Goal: Task Accomplishment & Management: Use online tool/utility

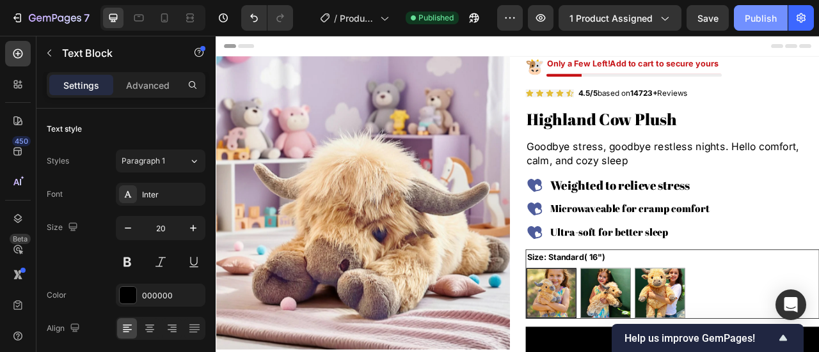
scroll to position [767, 0]
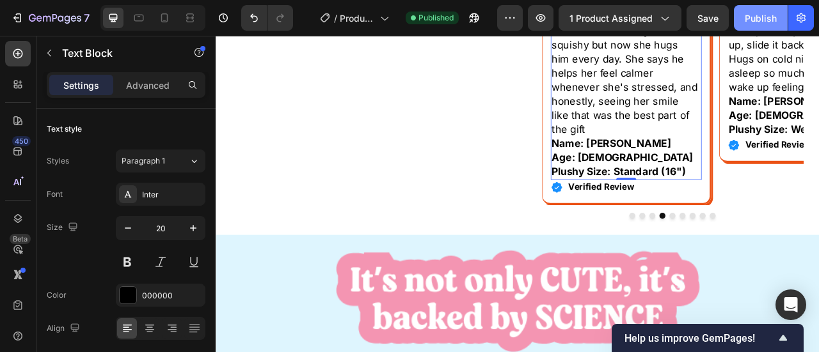
click at [752, 24] on div "Publish" at bounding box center [760, 18] width 32 height 13
click at [744, 25] on button "Publish" at bounding box center [761, 18] width 54 height 26
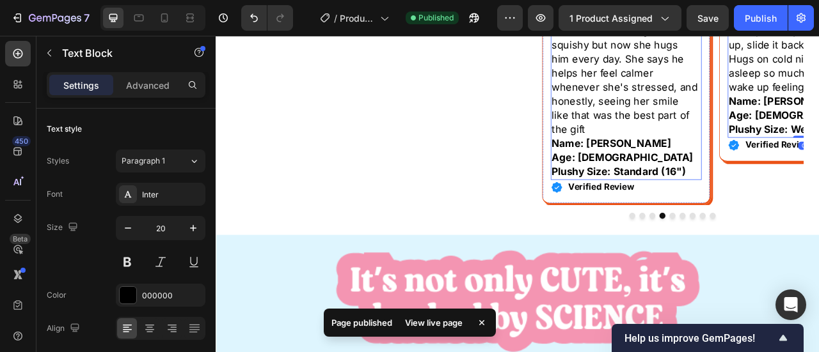
click at [748, 182] on p "Name: [PERSON_NAME]" at bounding box center [736, 173] width 189 height 18
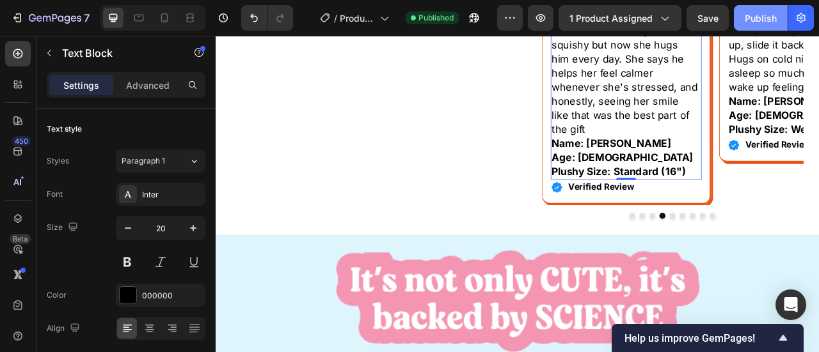
click at [773, 13] on div "Publish" at bounding box center [760, 18] width 32 height 13
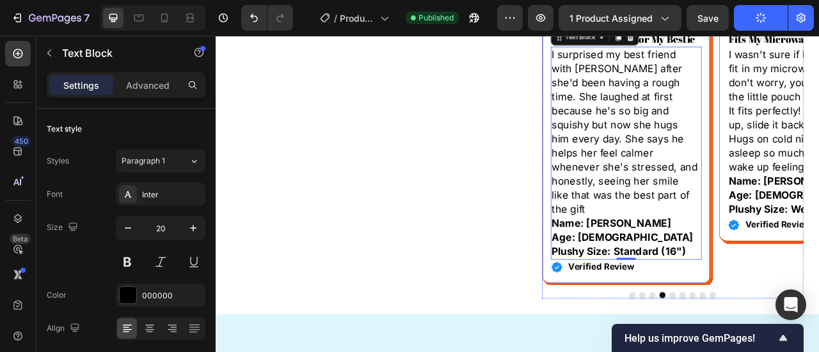
scroll to position [640, 0]
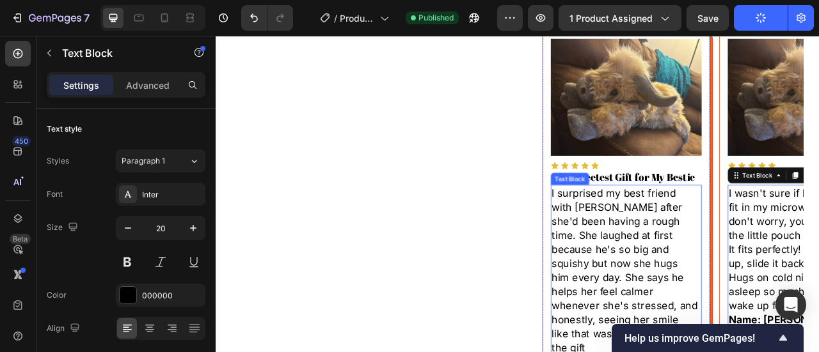
scroll to position [704, 0]
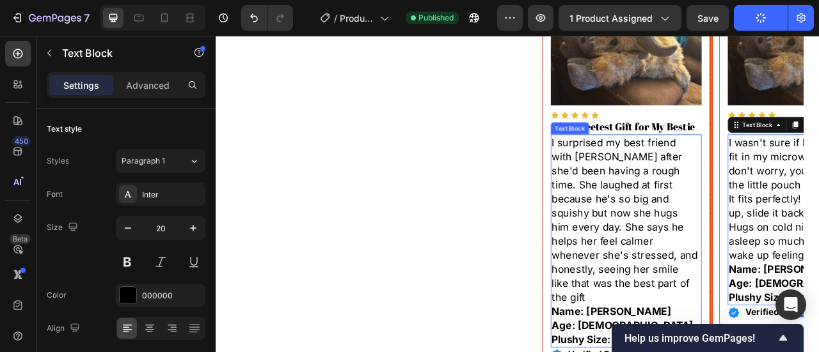
click at [783, 230] on p "I surprised my best friend with [PERSON_NAME] after she'd been having a rough t…" at bounding box center [736, 269] width 189 height 215
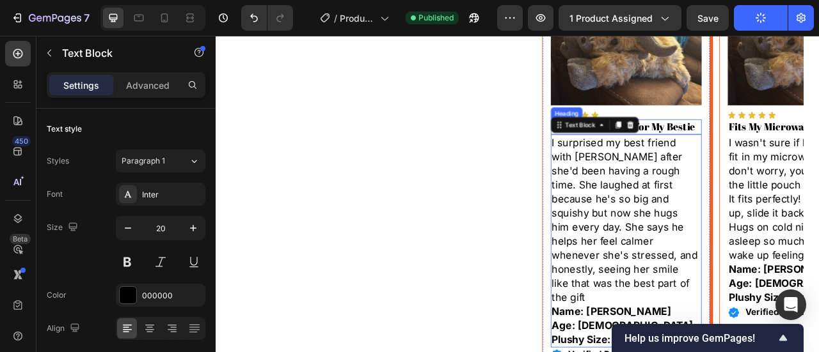
click at [781, 155] on p "The Sweetest Gift for My Bestie" at bounding box center [736, 151] width 189 height 17
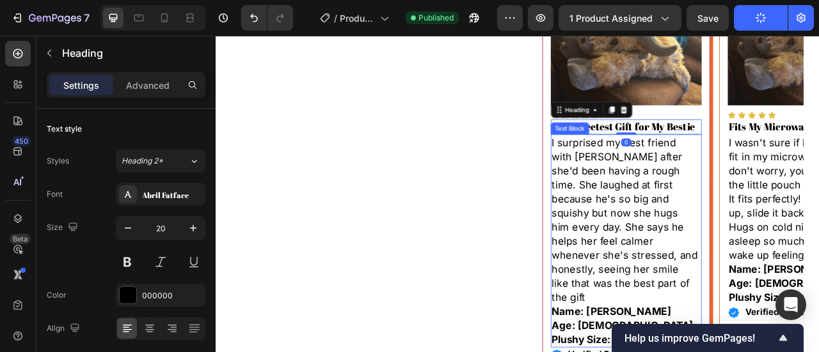
click at [761, 212] on p "I surprised my best friend with [PERSON_NAME] after she'd been having a rough t…" at bounding box center [736, 269] width 189 height 215
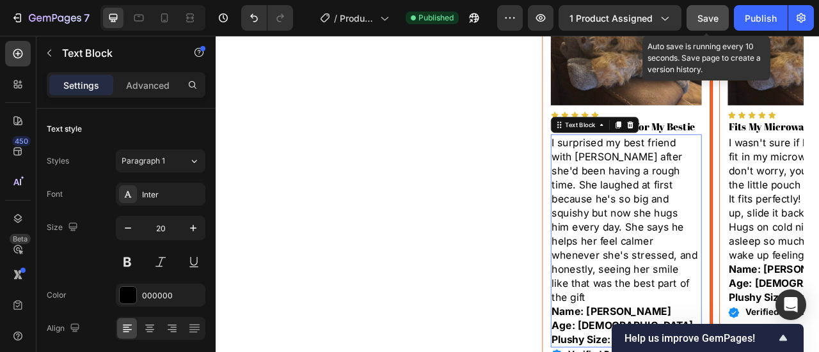
click at [719, 22] on button "Save" at bounding box center [707, 18] width 42 height 26
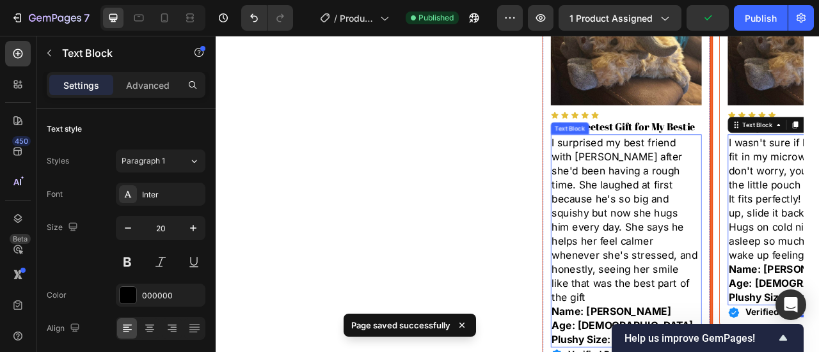
click at [725, 291] on p "I surprised my best friend with [PERSON_NAME] after she'd been having a rough t…" at bounding box center [736, 269] width 189 height 215
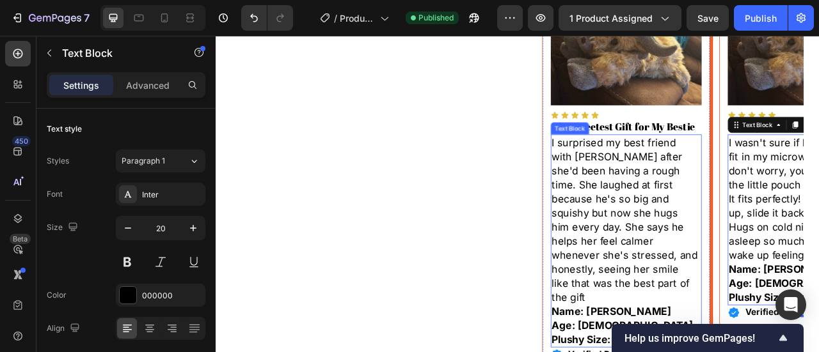
click at [801, 249] on p "I surprised my best friend with [PERSON_NAME] after she'd been having a rough t…" at bounding box center [736, 269] width 189 height 215
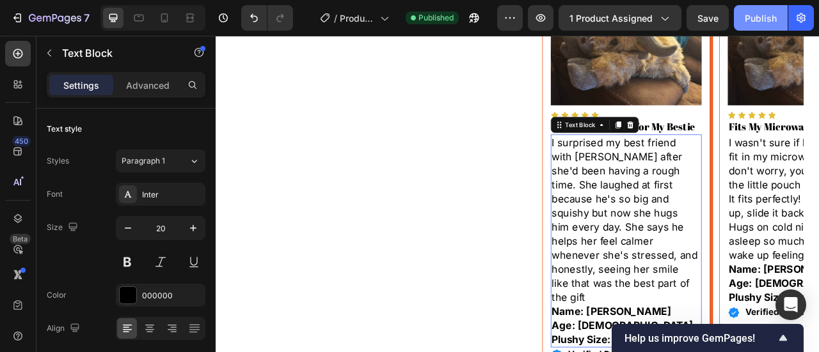
click at [762, 25] on button "Publish" at bounding box center [761, 18] width 54 height 26
click at [772, 161] on div "I surprised my best friend with [PERSON_NAME] after she'd been having a rough t…" at bounding box center [737, 296] width 192 height 271
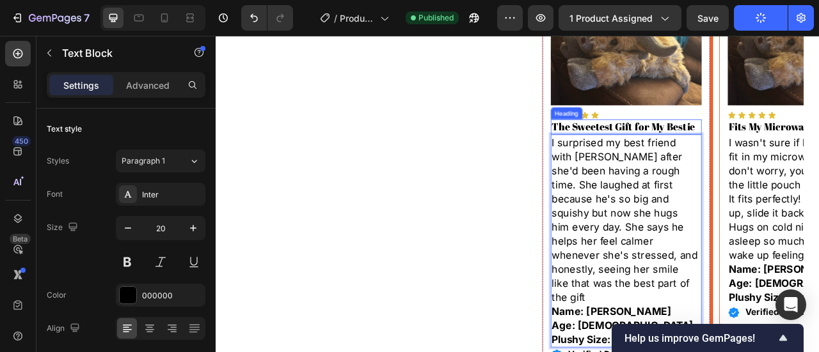
click at [770, 154] on p "The Sweetest Gift for My Bestie" at bounding box center [736, 151] width 189 height 17
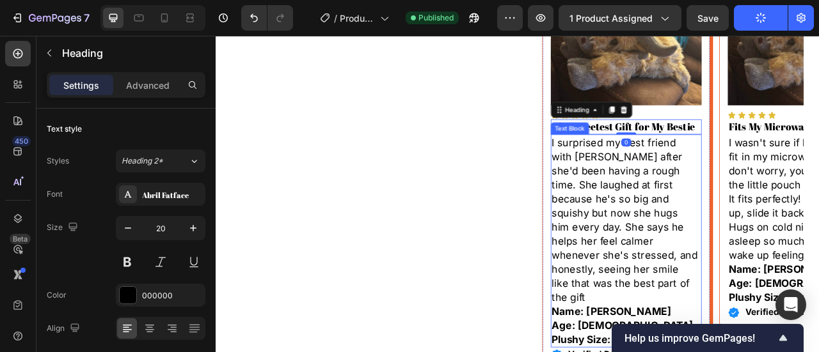
click at [764, 191] on p "I surprised my best friend with [PERSON_NAME] after she'd been having a rough t…" at bounding box center [736, 269] width 189 height 215
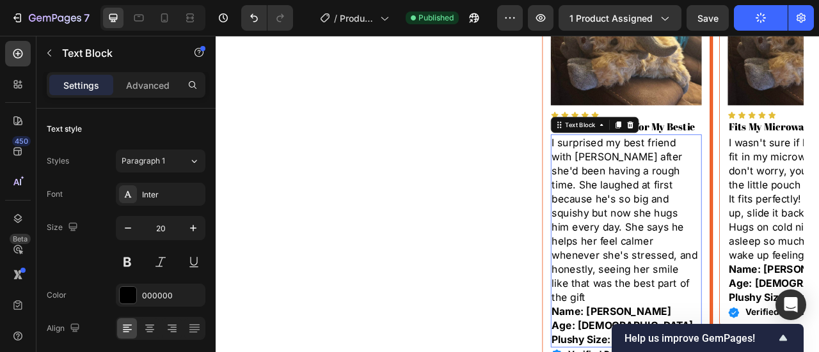
scroll to position [767, 0]
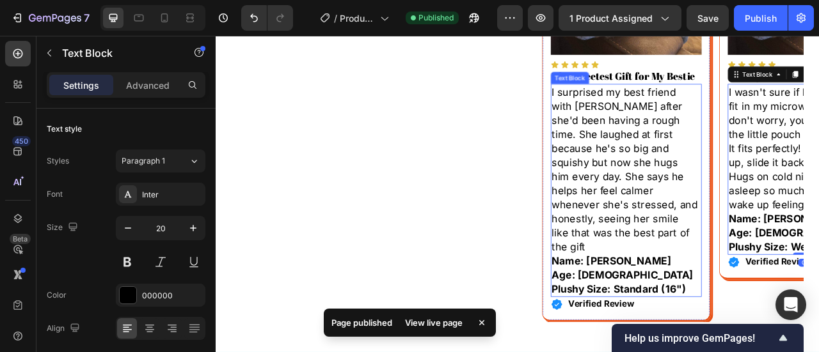
click at [720, 233] on p "I surprised my best friend with [PERSON_NAME] after she'd been having a rough t…" at bounding box center [736, 205] width 189 height 215
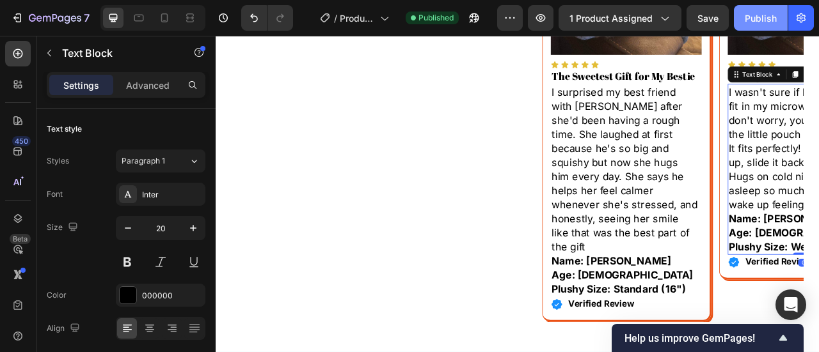
click at [760, 13] on div "Publish" at bounding box center [760, 18] width 32 height 13
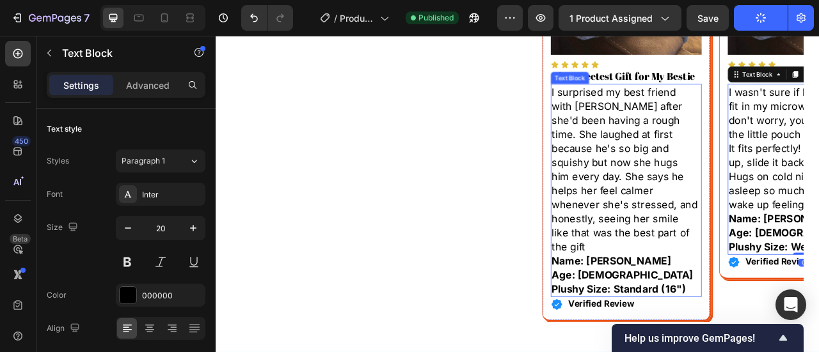
click at [805, 194] on p "I surprised my best friend with [PERSON_NAME] after she'd been having a rough t…" at bounding box center [736, 205] width 189 height 215
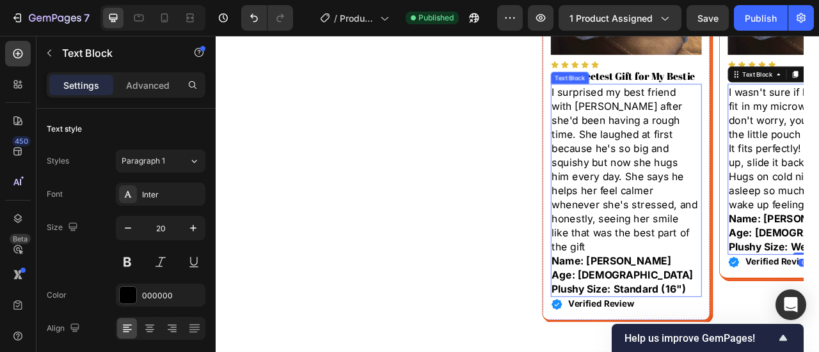
click at [679, 207] on p "I surprised my best friend with [PERSON_NAME] after she'd been having a rough t…" at bounding box center [736, 205] width 189 height 215
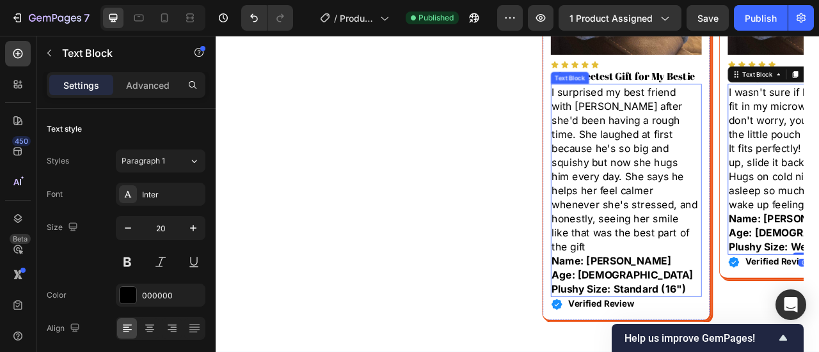
click at [718, 202] on p "I surprised my best friend with [PERSON_NAME] after she'd been having a rough t…" at bounding box center [736, 205] width 189 height 215
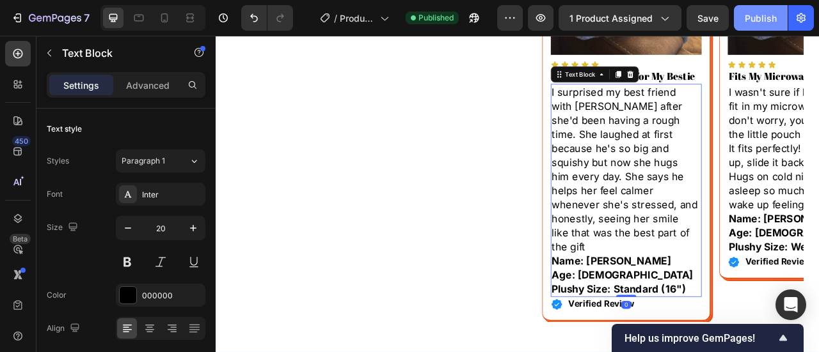
click at [759, 26] on button "Publish" at bounding box center [761, 18] width 54 height 26
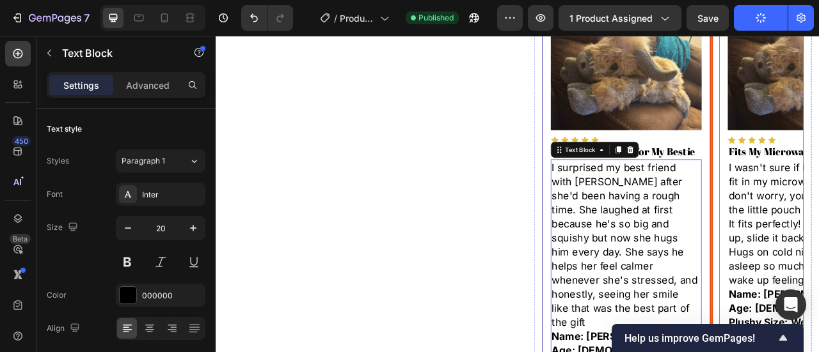
scroll to position [640, 0]
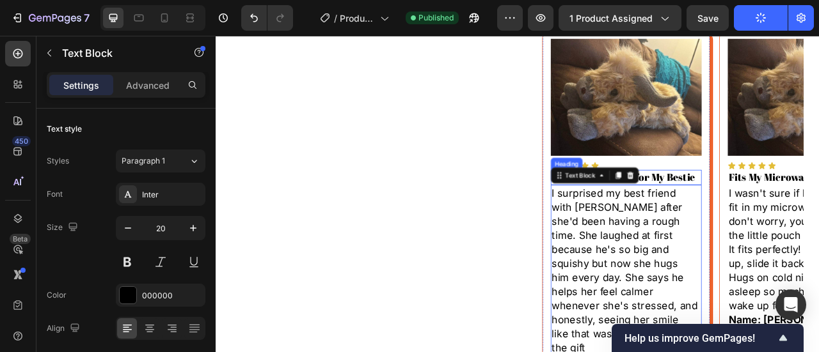
click at [775, 217] on p "The Sweetest Gift for My Bestie" at bounding box center [736, 215] width 189 height 17
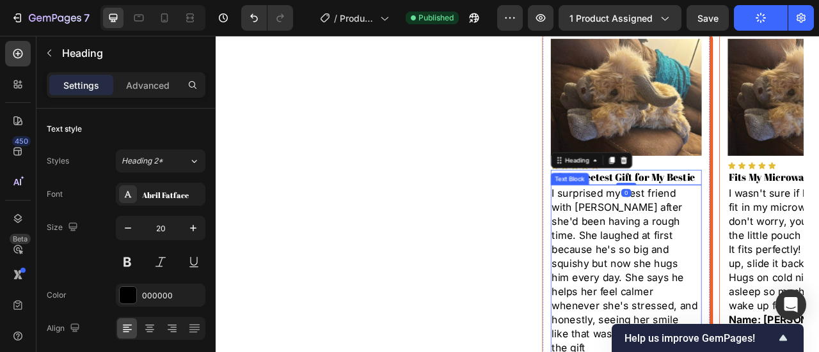
click at [769, 262] on p "I surprised my best friend with [PERSON_NAME] after she'd been having a rough t…" at bounding box center [736, 333] width 189 height 215
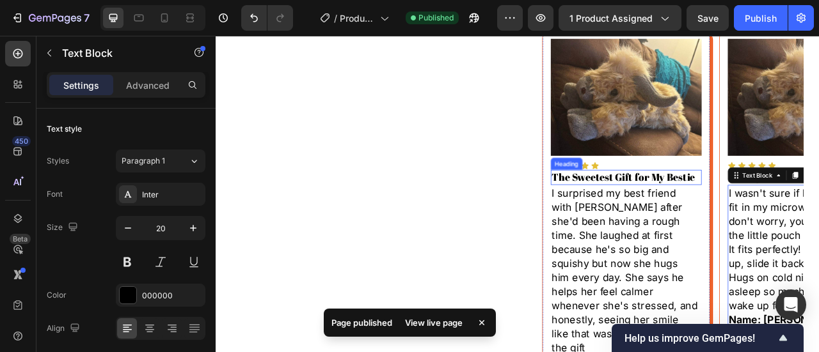
click at [757, 218] on p "The Sweetest Gift for My Bestie" at bounding box center [736, 215] width 189 height 17
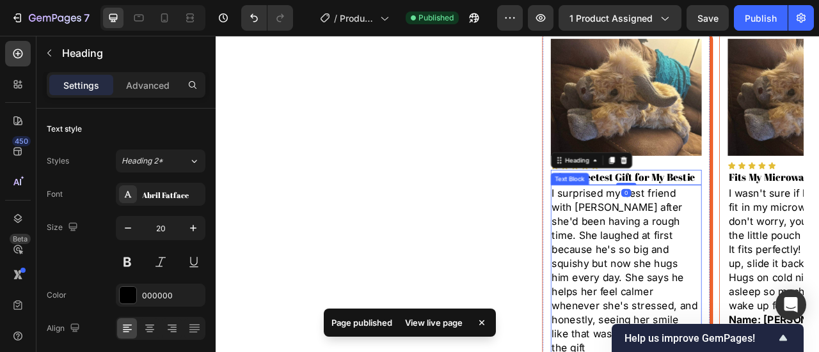
click at [749, 261] on p "I surprised my best friend with [PERSON_NAME] after she'd been having a rough t…" at bounding box center [736, 333] width 189 height 215
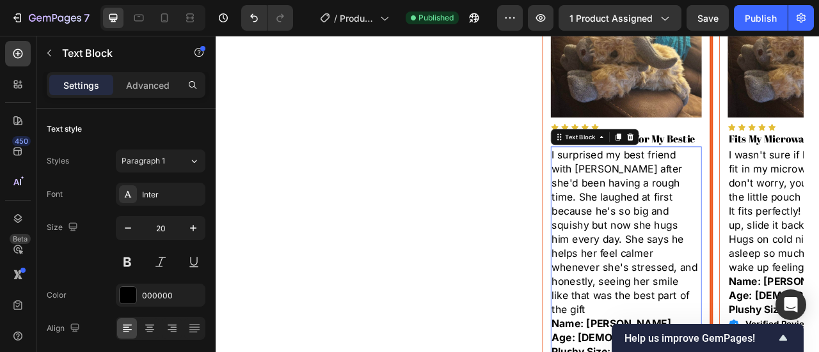
scroll to position [704, 0]
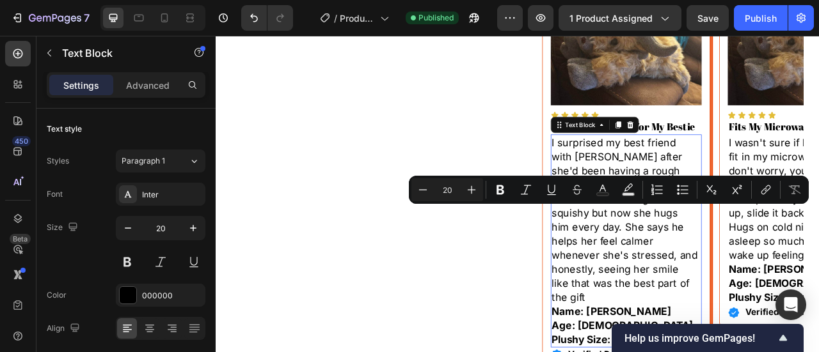
click at [746, 256] on p "I surprised my best friend with [PERSON_NAME] after she'd been having a rough t…" at bounding box center [736, 269] width 189 height 215
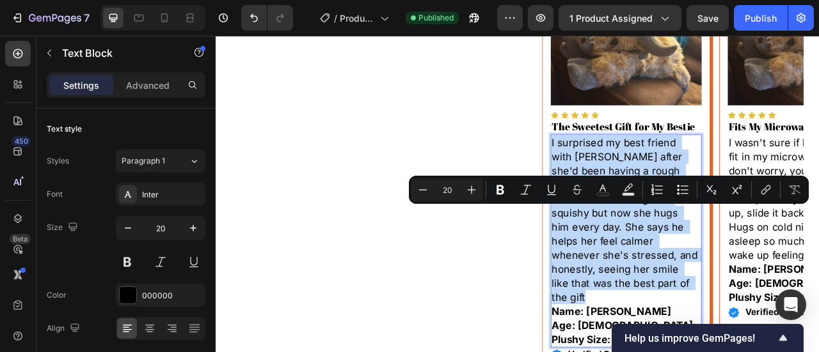
click at [746, 256] on p "I surprised my best friend with [PERSON_NAME] after she'd been having a rough t…" at bounding box center [736, 269] width 189 height 215
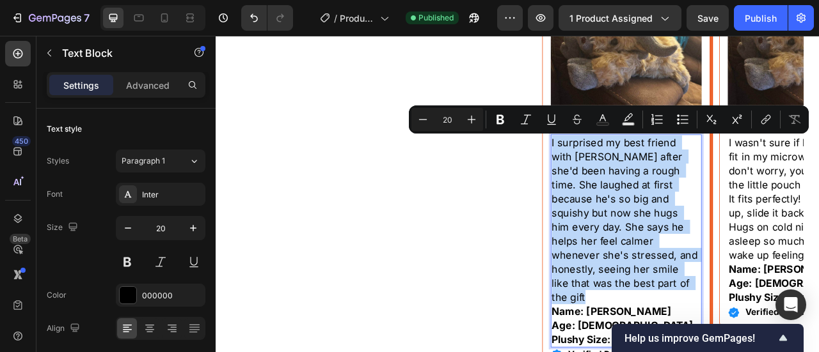
click at [748, 274] on p "I surprised my best friend with [PERSON_NAME] after she'd been having a rough t…" at bounding box center [736, 269] width 189 height 215
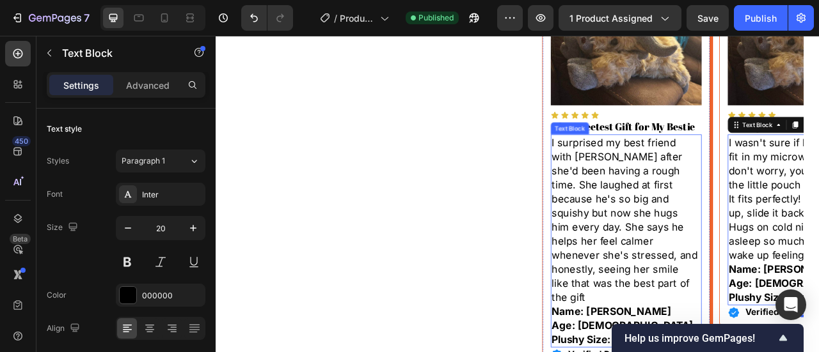
click at [654, 264] on p "I surprised my best friend with [PERSON_NAME] after she'd been having a rough t…" at bounding box center [736, 269] width 189 height 215
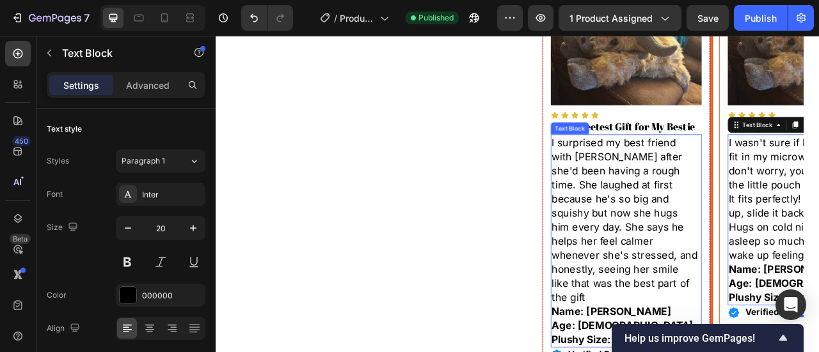
click at [739, 258] on p "I surprised my best friend with [PERSON_NAME] after she'd been having a rough t…" at bounding box center [736, 269] width 189 height 215
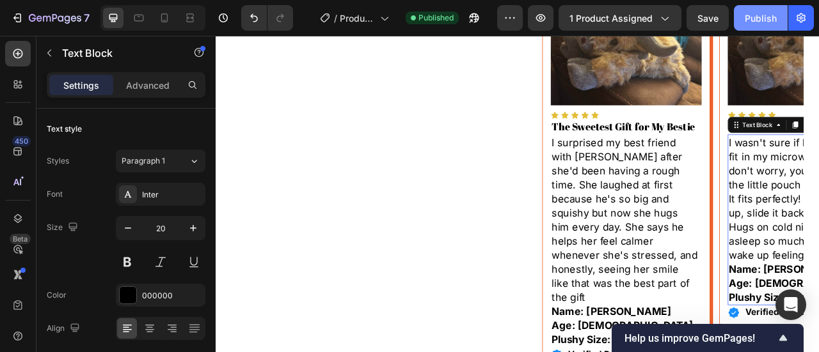
click at [754, 29] on button "Publish" at bounding box center [761, 18] width 54 height 26
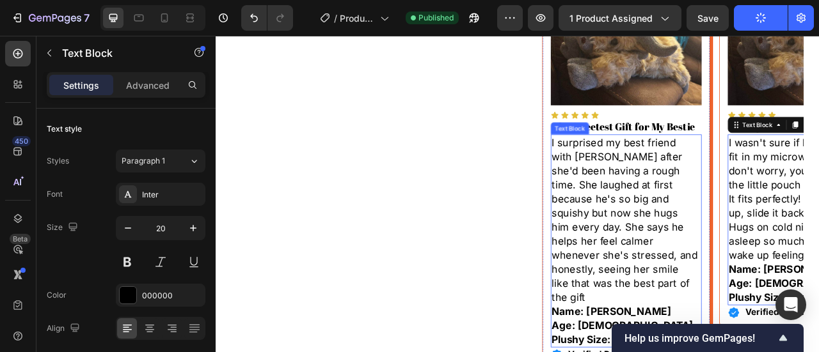
scroll to position [767, 0]
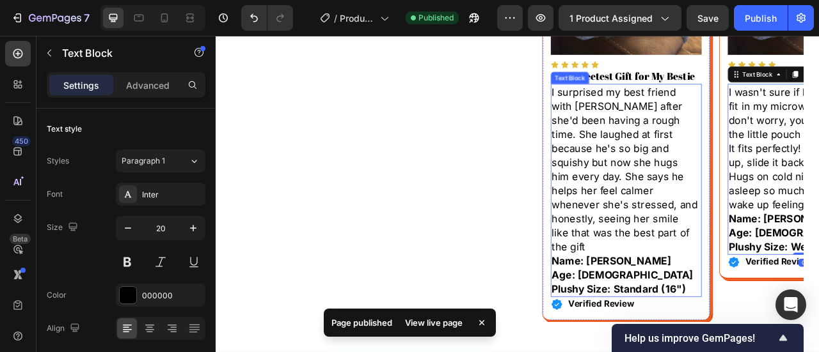
click at [743, 331] on p "Age: [DEMOGRAPHIC_DATA]" at bounding box center [736, 340] width 189 height 18
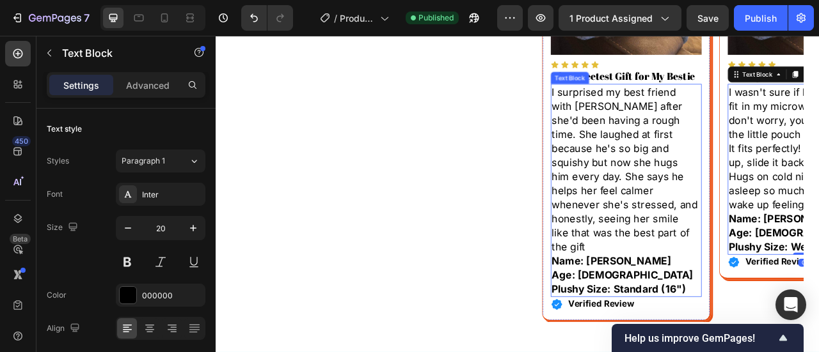
click at [746, 230] on p "I surprised my best friend with [PERSON_NAME] after she'd been having a rough t…" at bounding box center [736, 205] width 189 height 215
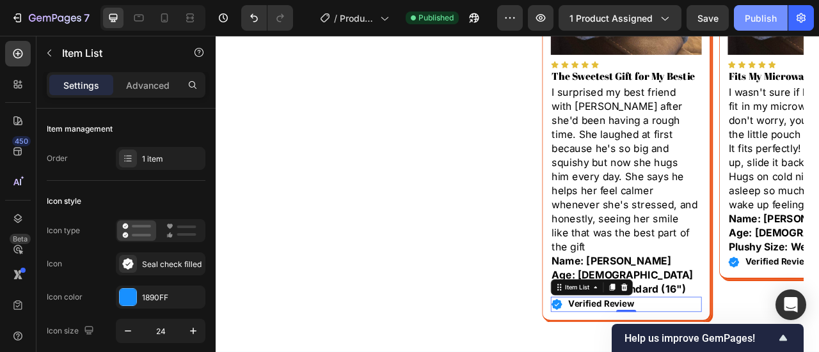
click at [762, 23] on div "Publish" at bounding box center [760, 18] width 32 height 13
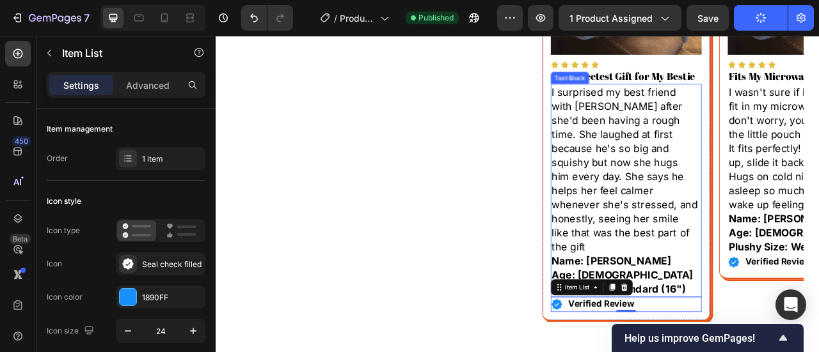
click at [732, 175] on p "I surprised my best friend with [PERSON_NAME] after she'd been having a rough t…" at bounding box center [736, 205] width 189 height 215
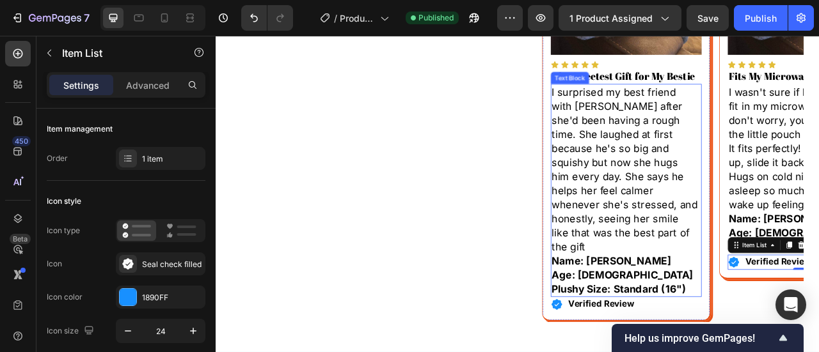
click at [736, 230] on p "I surprised my best friend with [PERSON_NAME] after she'd been having a rough t…" at bounding box center [736, 205] width 189 height 215
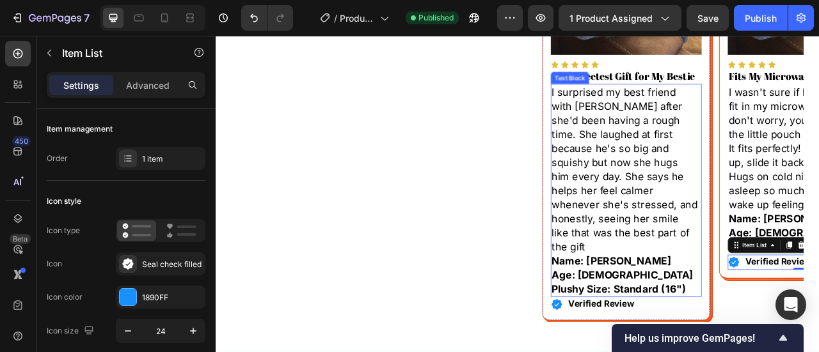
click at [707, 264] on p "I surprised my best friend with [PERSON_NAME] after she'd been having a rough t…" at bounding box center [736, 205] width 189 height 215
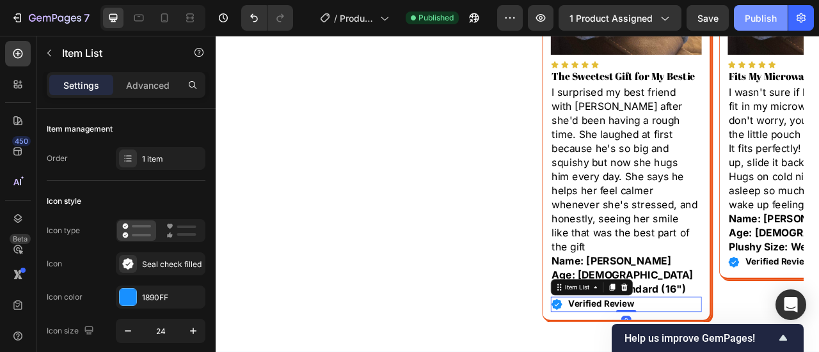
click at [762, 17] on div "Publish" at bounding box center [760, 18] width 32 height 13
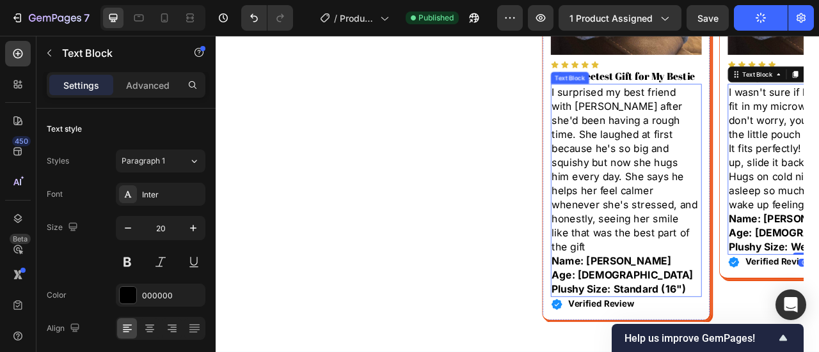
click at [792, 179] on p "I surprised my best friend with [PERSON_NAME] after she'd been having a rough t…" at bounding box center [736, 205] width 189 height 215
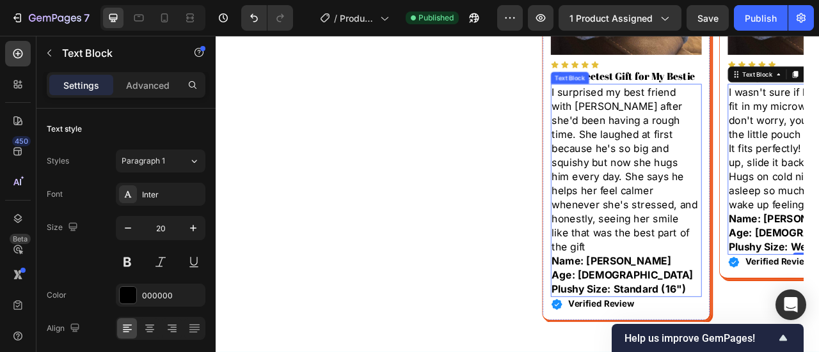
click at [782, 216] on p "I surprised my best friend with [PERSON_NAME] after she'd been having a rough t…" at bounding box center [736, 205] width 189 height 215
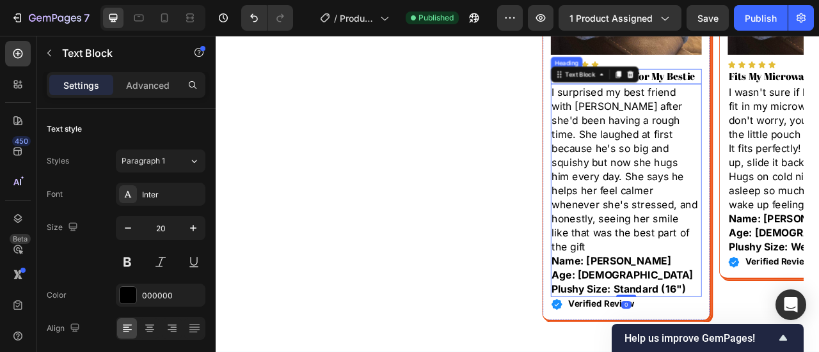
click at [799, 80] on p "The Sweetest Gift for My Bestie" at bounding box center [736, 87] width 189 height 17
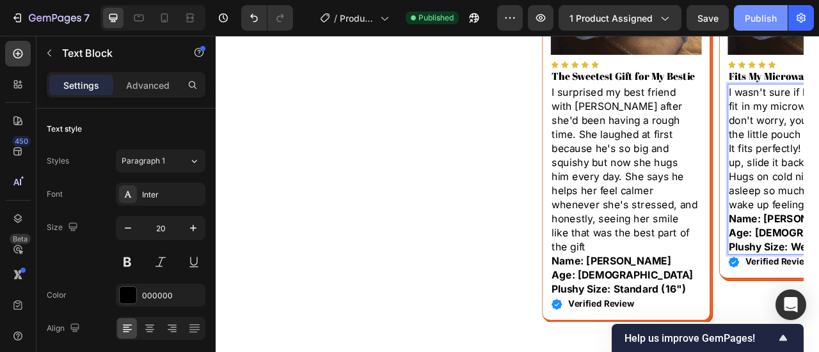
click at [767, 11] on button "Publish" at bounding box center [761, 18] width 54 height 26
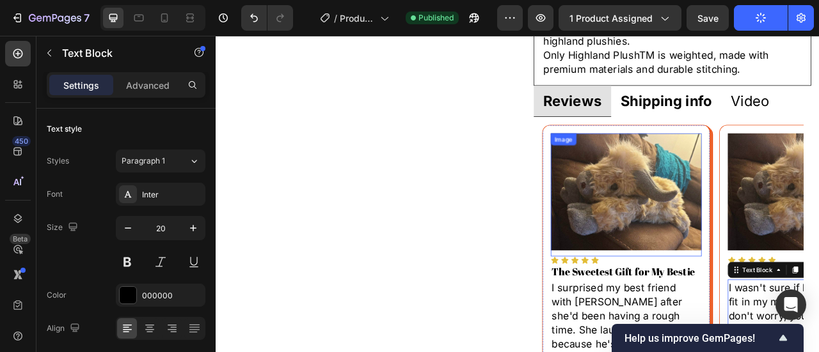
scroll to position [512, 0]
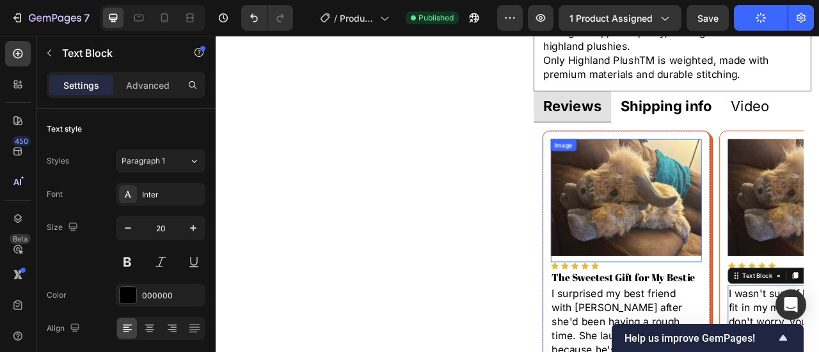
click at [818, 193] on img at bounding box center [737, 241] width 192 height 149
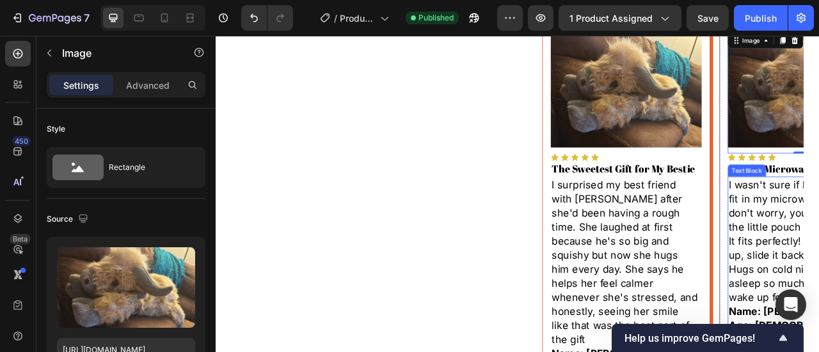
scroll to position [704, 0]
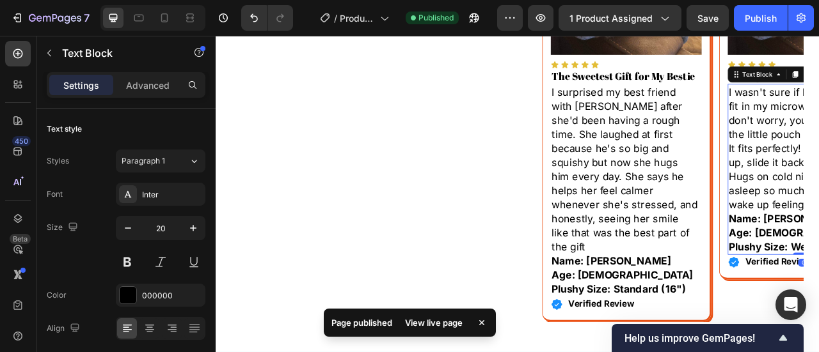
scroll to position [831, 0]
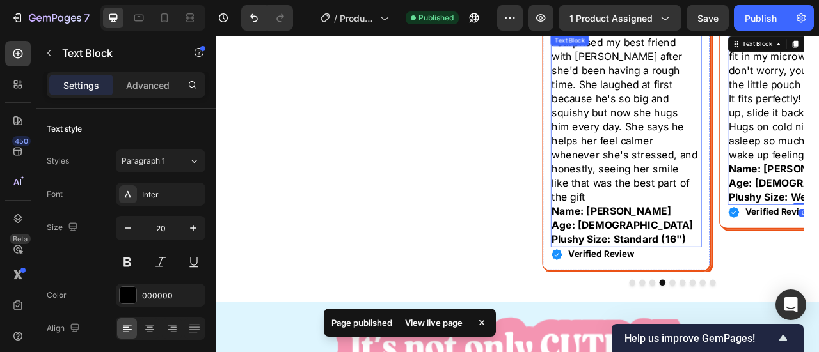
click at [776, 267] on p "Age: [DEMOGRAPHIC_DATA]" at bounding box center [736, 276] width 189 height 18
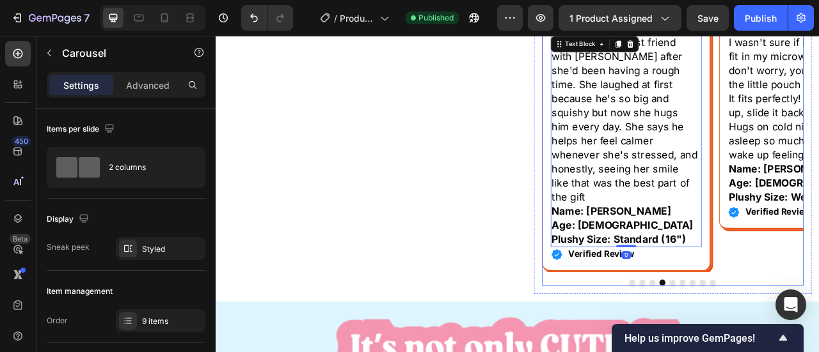
click at [754, 346] on button "Dot" at bounding box center [758, 350] width 8 height 8
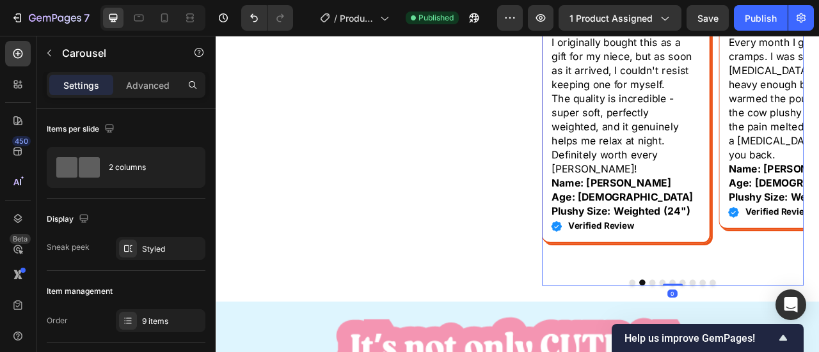
click at [741, 346] on button "Dot" at bounding box center [745, 350] width 8 height 8
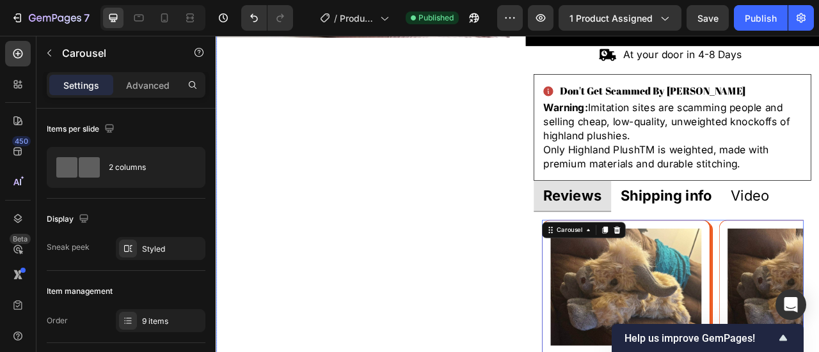
scroll to position [384, 0]
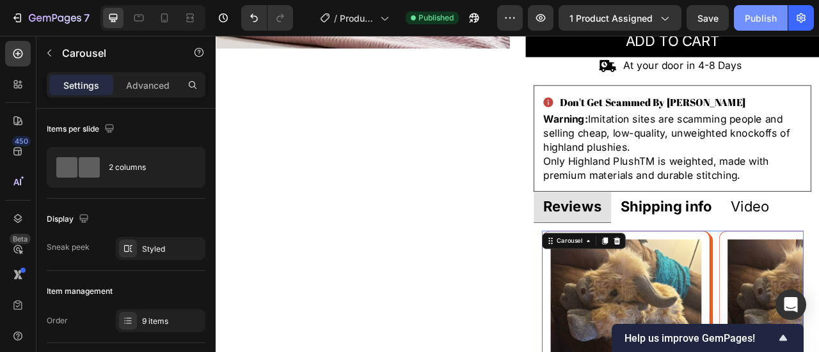
click at [753, 23] on div "Publish" at bounding box center [760, 18] width 32 height 13
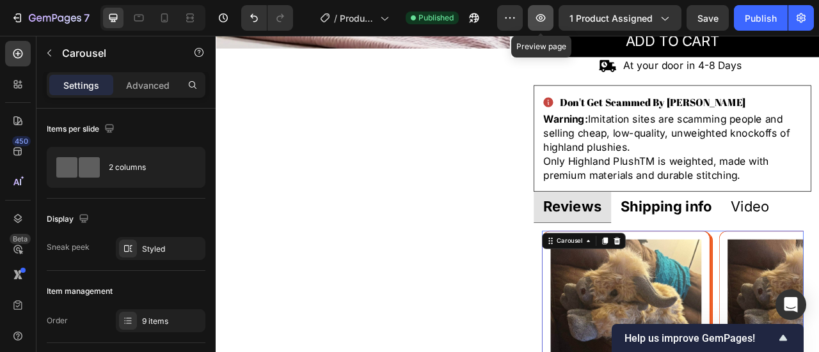
click at [539, 12] on icon "button" at bounding box center [540, 18] width 13 height 13
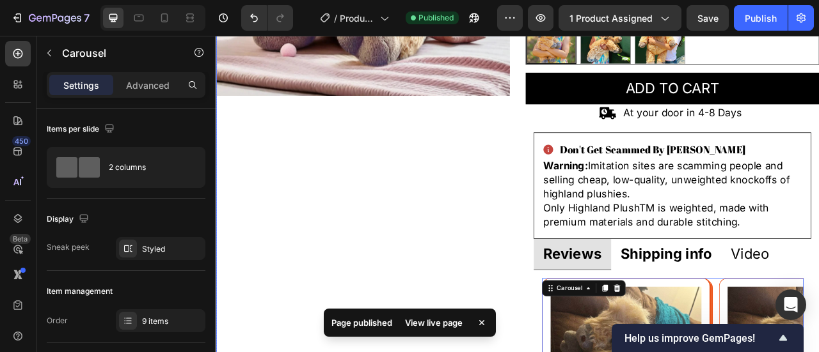
scroll to position [320, 0]
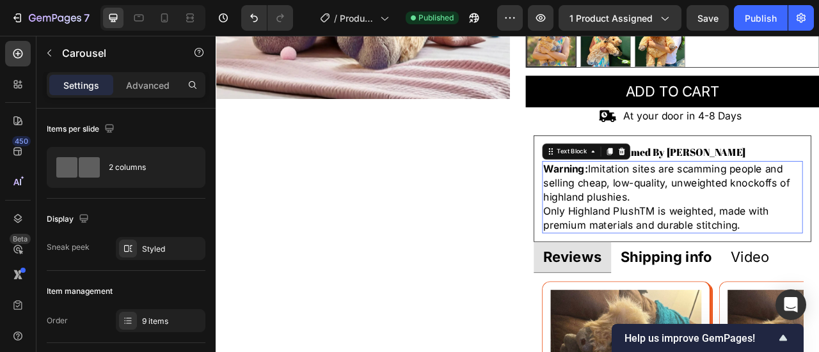
click at [818, 270] on p "Only Highland PlushTM is weighted, made with premium materials and durable stit…" at bounding box center [796, 268] width 329 height 36
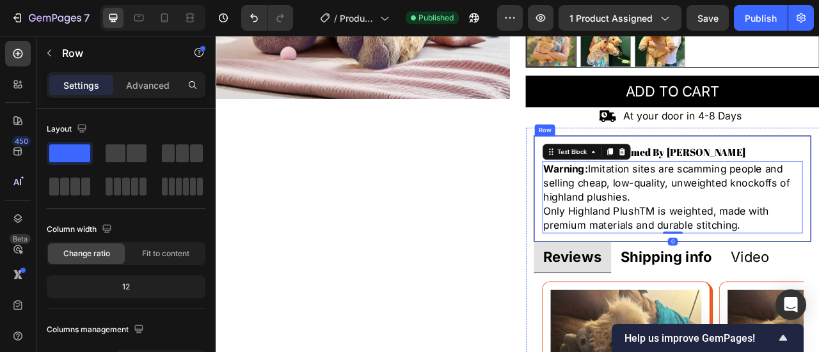
click at [818, 241] on div "Don't Get Scammed By Fakes Item List Warning: Imitation sites are scamming peop…" at bounding box center [796, 230] width 353 height 136
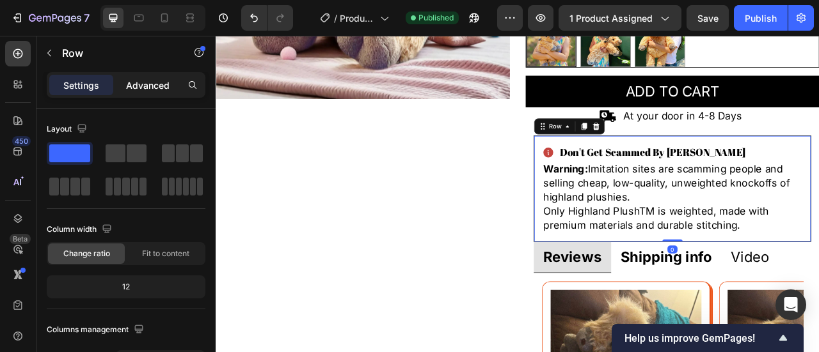
click at [149, 83] on p "Advanced" at bounding box center [147, 85] width 43 height 13
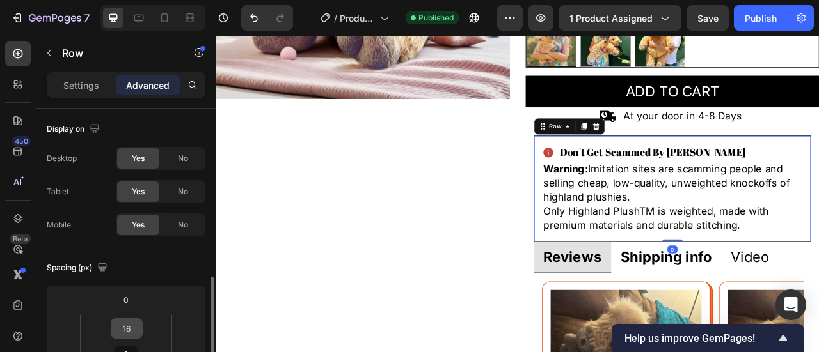
scroll to position [128, 0]
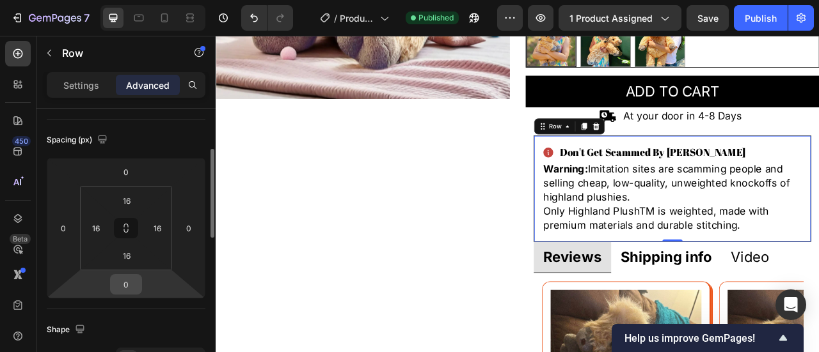
click at [130, 283] on input "0" at bounding box center [126, 284] width 26 height 19
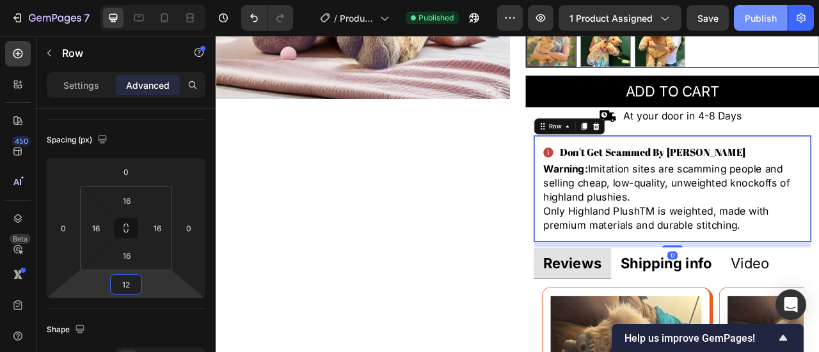
type input "12"
click at [752, 7] on button "Publish" at bounding box center [761, 18] width 54 height 26
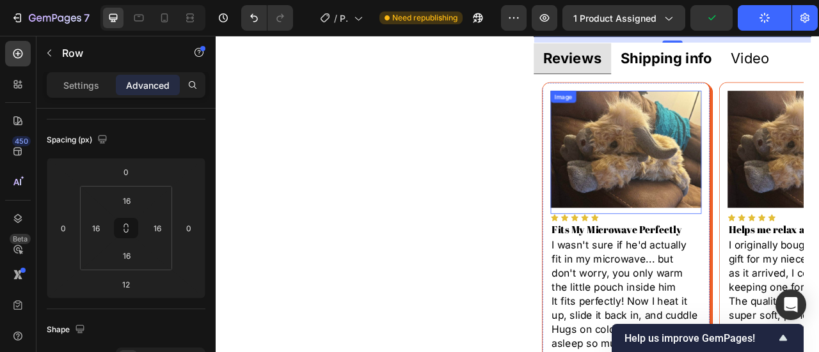
scroll to position [512, 0]
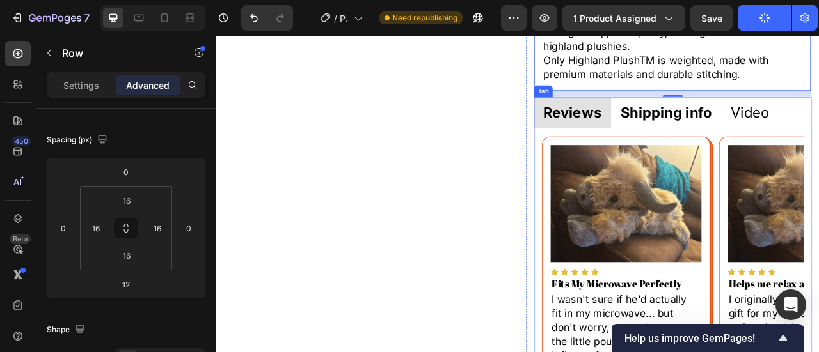
click at [753, 141] on strong "Shipping info" at bounding box center [788, 133] width 116 height 22
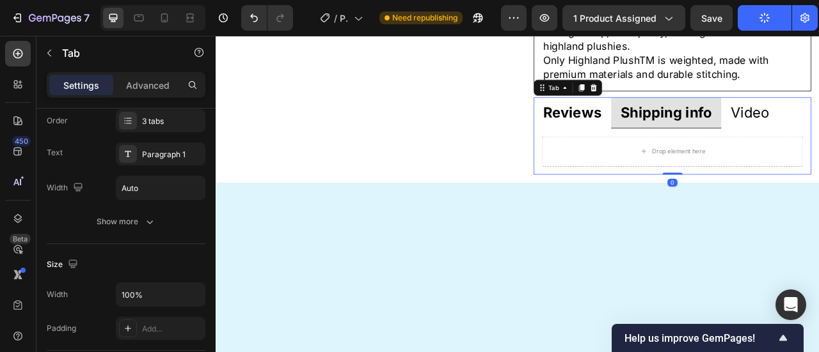
scroll to position [0, 0]
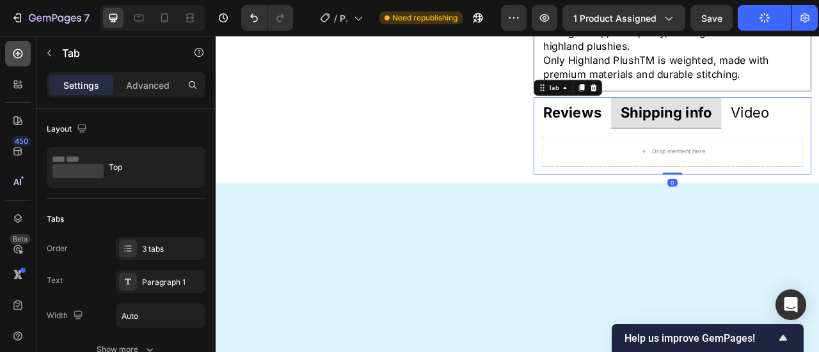
click at [12, 47] on icon at bounding box center [18, 53] width 13 height 13
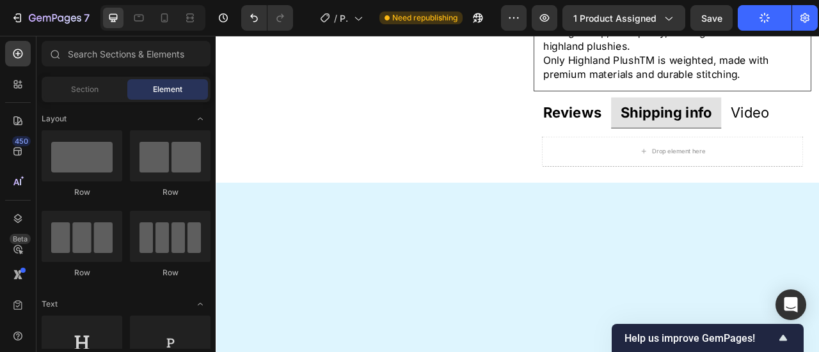
scroll to position [192, 0]
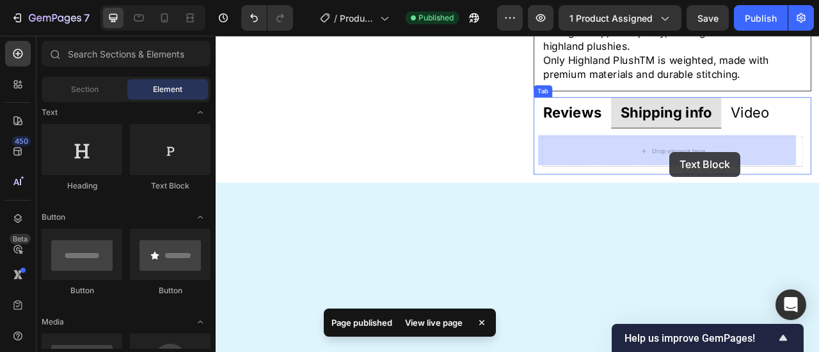
drag, startPoint x: 382, startPoint y: 187, endPoint x: 792, endPoint y: 184, distance: 410.6
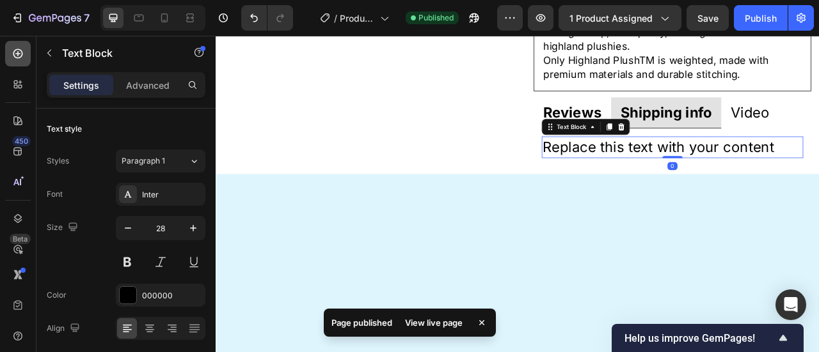
click at [17, 48] on icon at bounding box center [18, 53] width 13 height 13
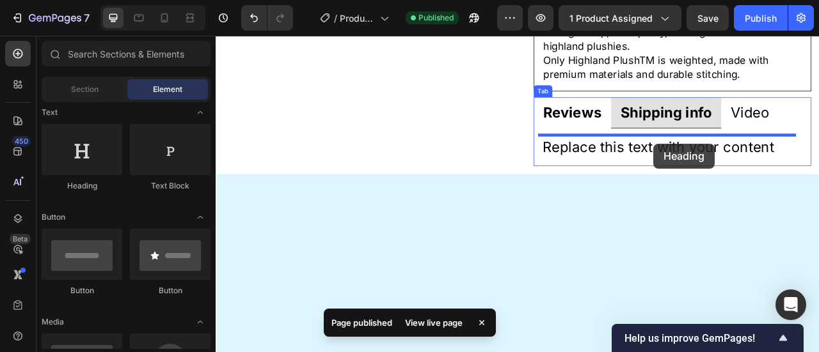
drag, startPoint x: 383, startPoint y: 185, endPoint x: 842, endPoint y: 146, distance: 460.8
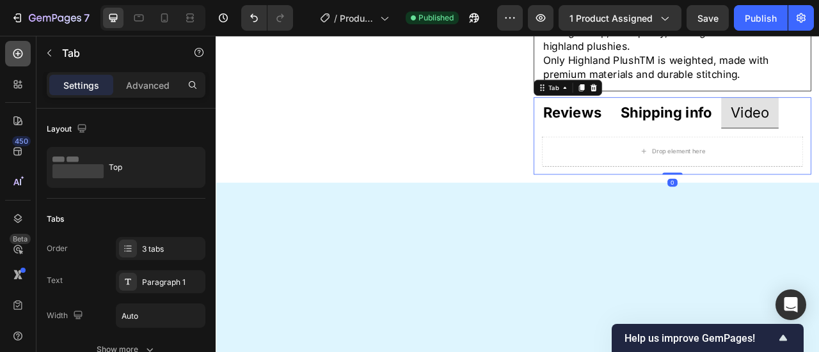
click at [15, 54] on icon at bounding box center [18, 53] width 13 height 13
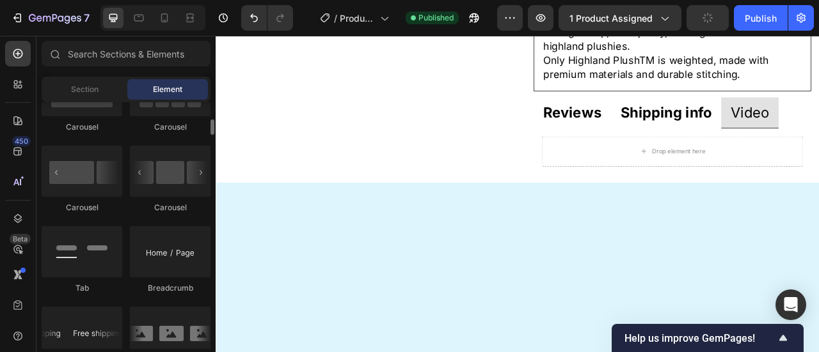
scroll to position [1279, 0]
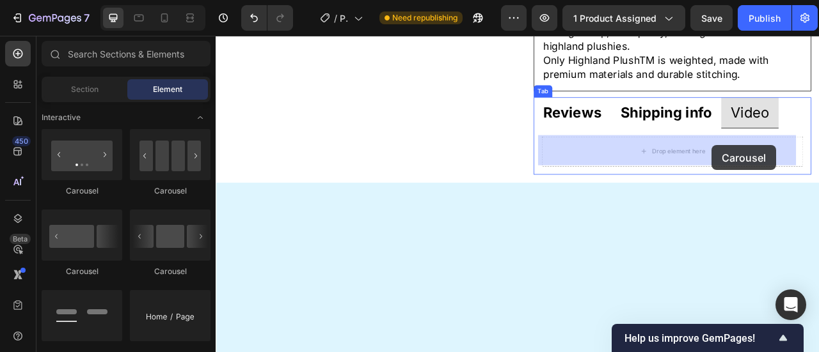
drag, startPoint x: 305, startPoint y: 196, endPoint x: 846, endPoint y: 175, distance: 541.5
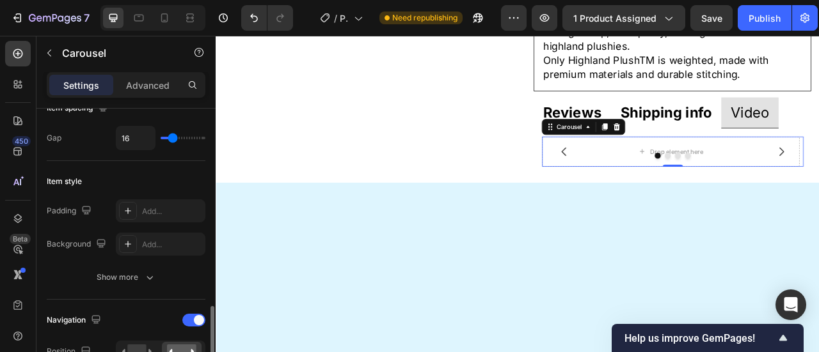
scroll to position [384, 0]
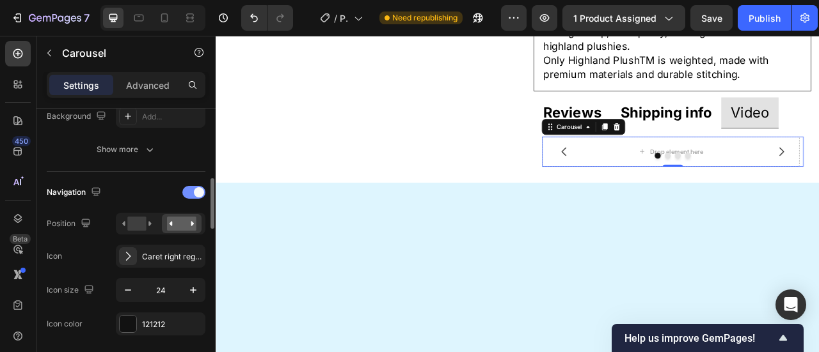
click at [189, 192] on div at bounding box center [193, 192] width 23 height 13
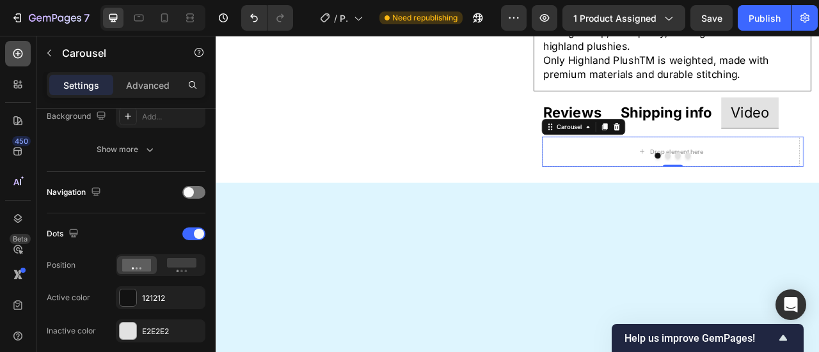
click at [15, 58] on icon at bounding box center [18, 53] width 13 height 13
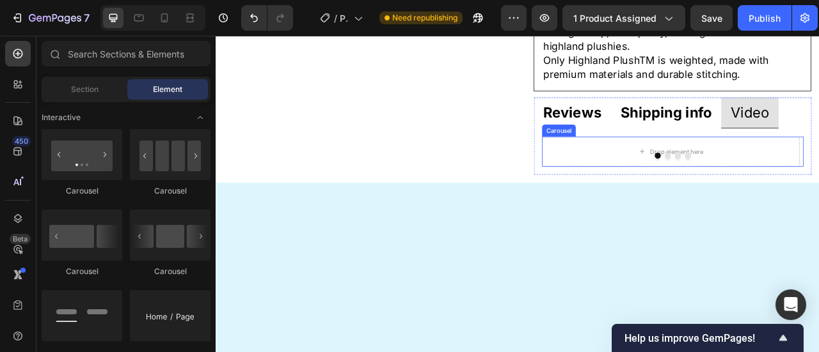
click at [668, 185] on div at bounding box center [796, 188] width 333 height 8
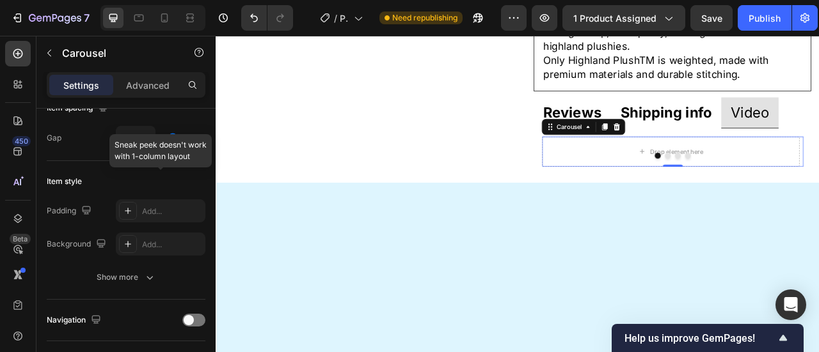
scroll to position [0, 0]
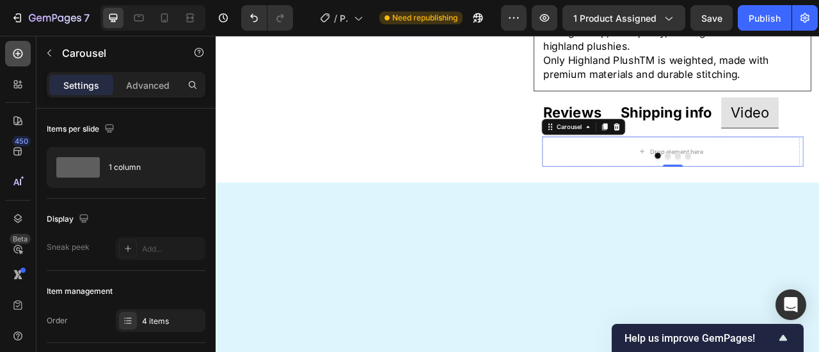
click at [13, 50] on icon at bounding box center [18, 53] width 13 height 13
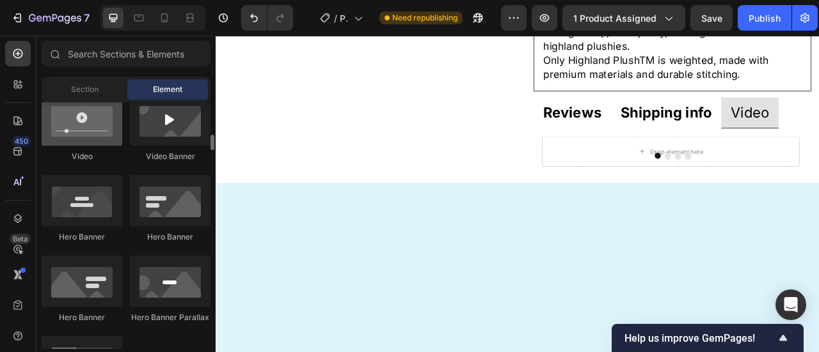
scroll to position [448, 0]
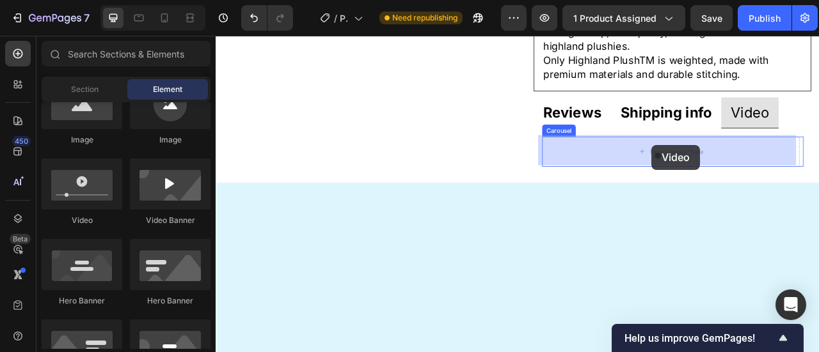
drag, startPoint x: 283, startPoint y: 219, endPoint x: 769, endPoint y: 175, distance: 488.8
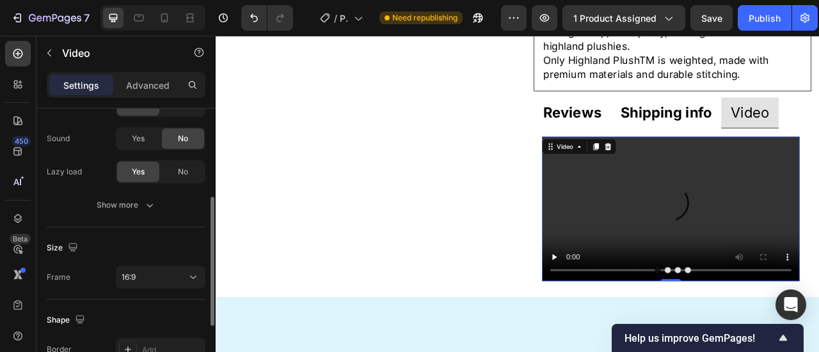
scroll to position [256, 0]
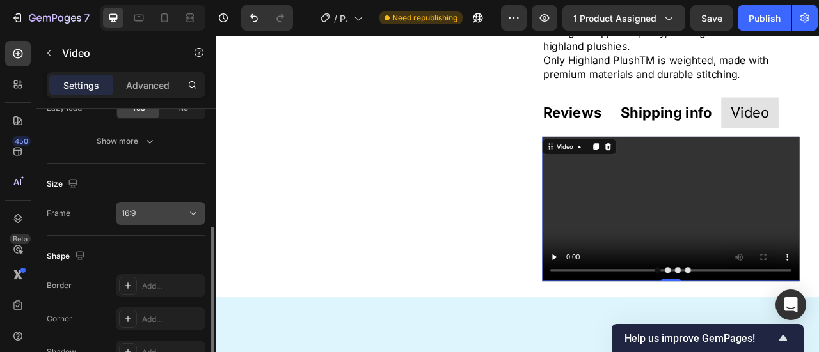
click at [161, 208] on div "16:9" at bounding box center [154, 214] width 65 height 12
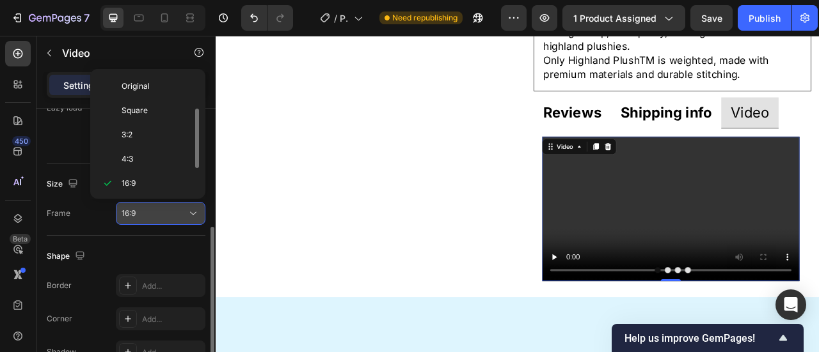
scroll to position [23, 0]
drag, startPoint x: 158, startPoint y: 204, endPoint x: 142, endPoint y: 207, distance: 16.2
click at [158, 205] on button "16:9" at bounding box center [161, 213] width 90 height 23
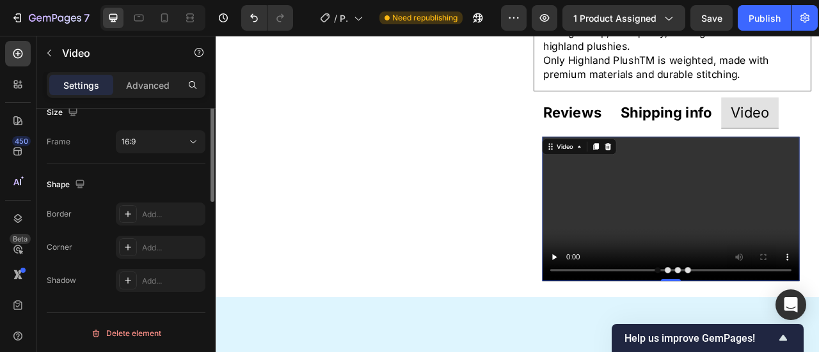
scroll to position [200, 0]
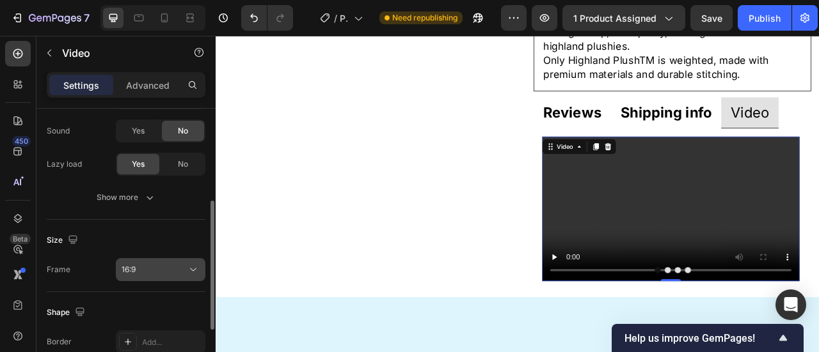
click at [157, 265] on div "16:9" at bounding box center [154, 270] width 65 height 12
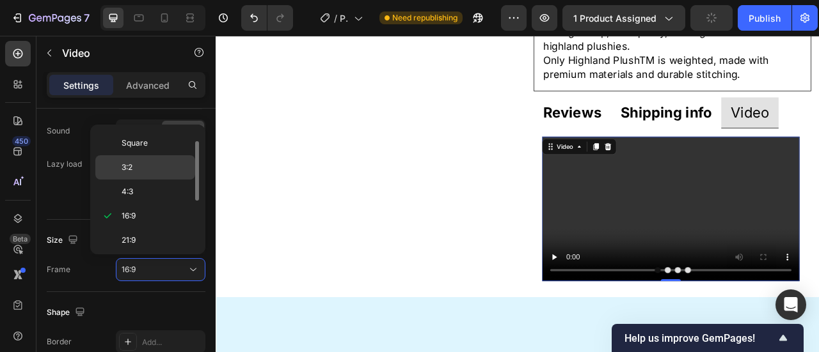
scroll to position [0, 0]
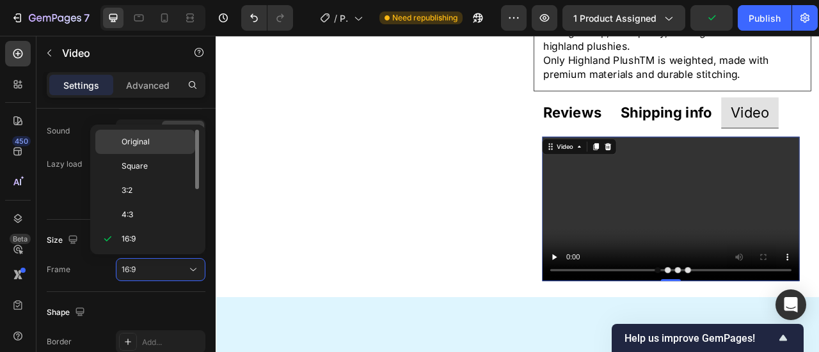
click at [144, 141] on span "Original" at bounding box center [136, 142] width 28 height 12
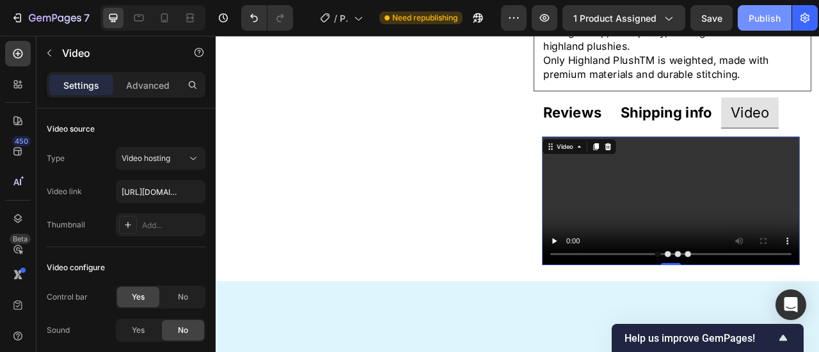
click at [753, 11] on button "Publish" at bounding box center [764, 18] width 54 height 26
